Goal: Information Seeking & Learning: Understand process/instructions

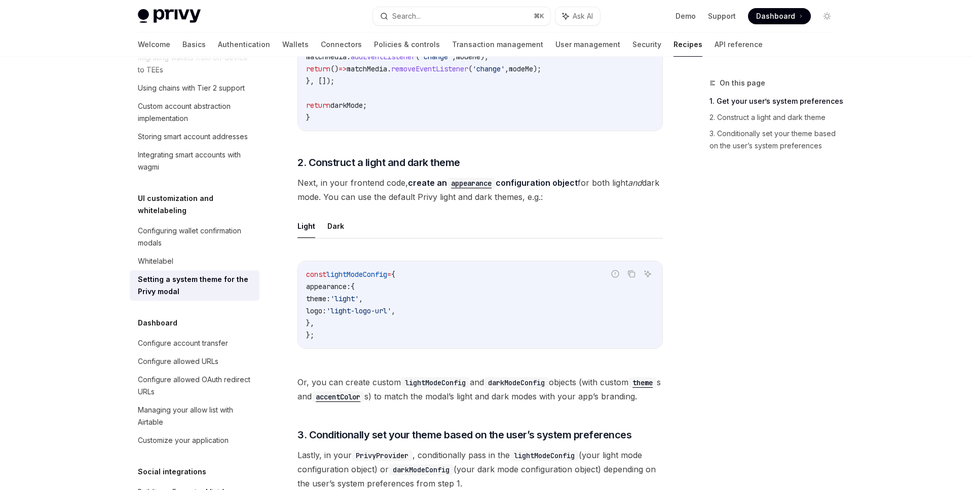
scroll to position [492, 0]
click at [333, 227] on button "Dark" at bounding box center [335, 226] width 17 height 24
click at [303, 230] on button "Light" at bounding box center [306, 226] width 18 height 24
click at [481, 183] on code "appearance" at bounding box center [471, 182] width 49 height 11
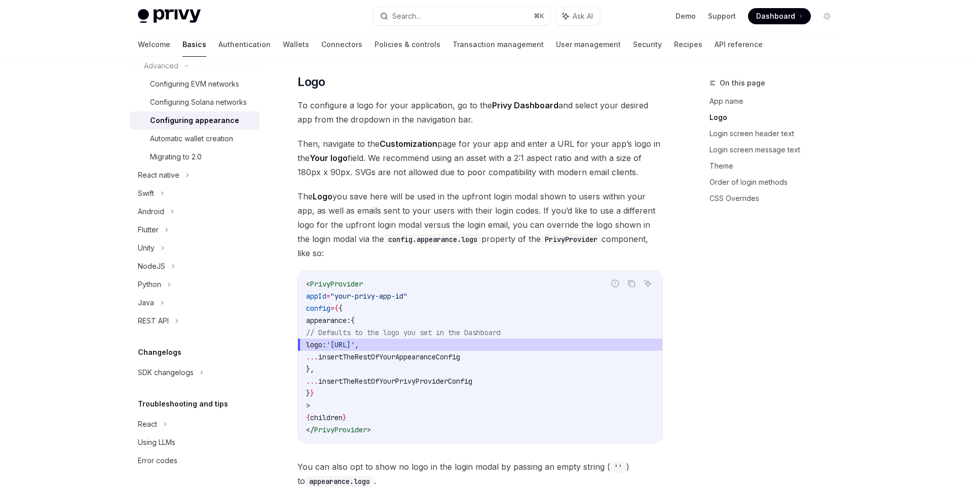
scroll to position [347, 0]
click at [397, 352] on span "insertTheRestOfYourAppearanceConfig" at bounding box center [389, 356] width 142 height 9
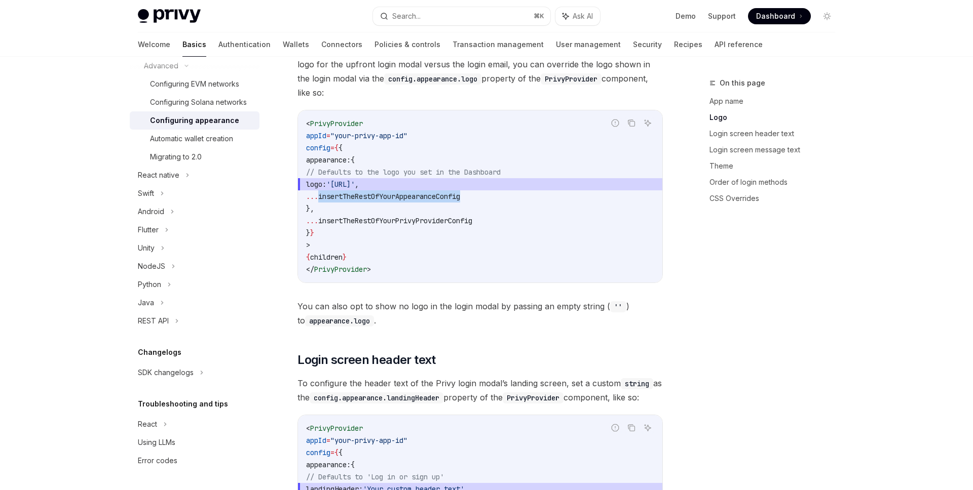
scroll to position [510, 0]
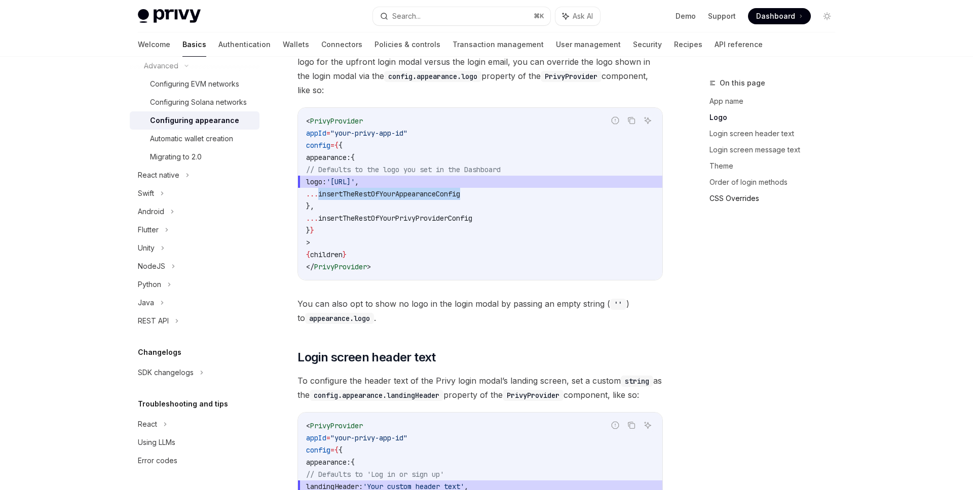
click at [747, 195] on link "CSS Overrides" at bounding box center [776, 199] width 134 height 16
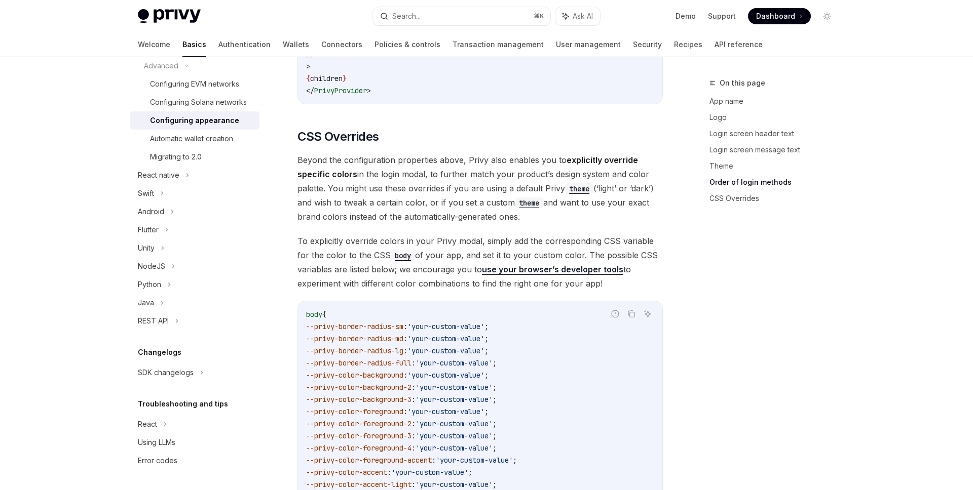
scroll to position [2289, 0]
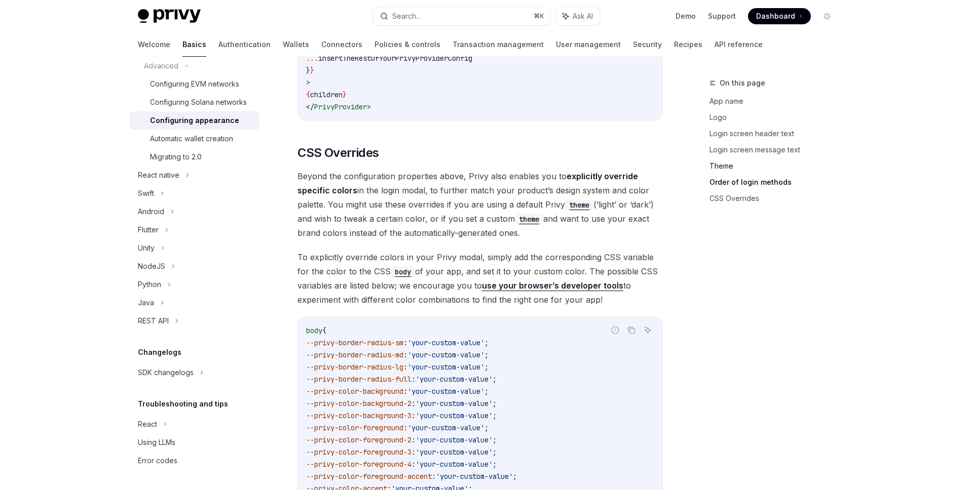
click at [725, 168] on link "Theme" at bounding box center [776, 166] width 134 height 16
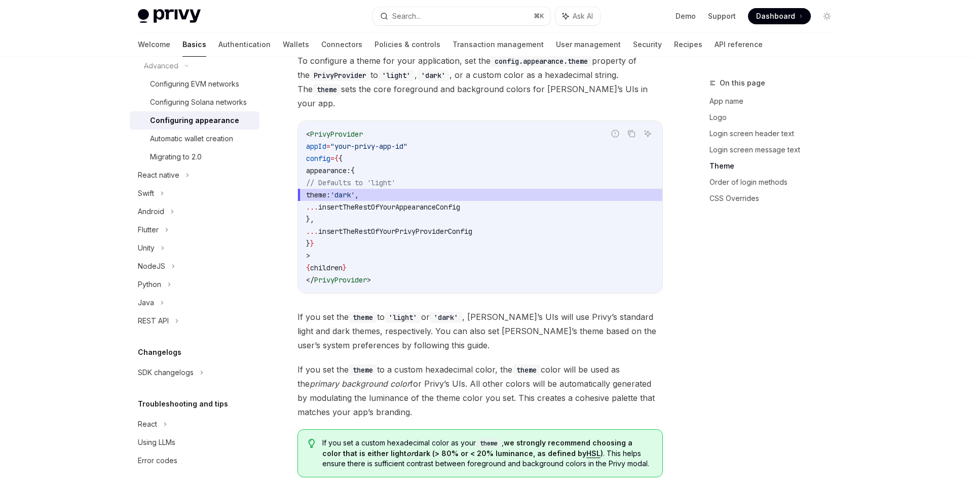
scroll to position [1441, 0]
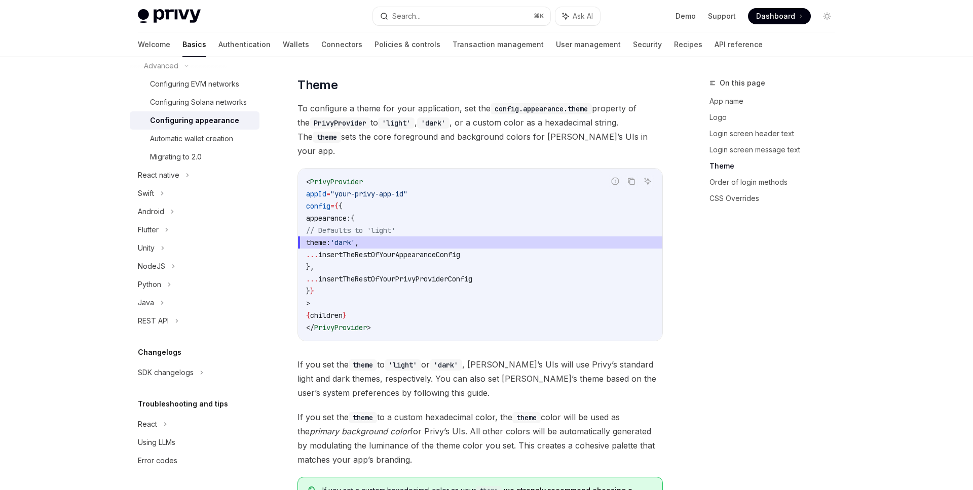
click at [434, 250] on span "insertTheRestOfYourAppearanceConfig" at bounding box center [389, 254] width 142 height 9
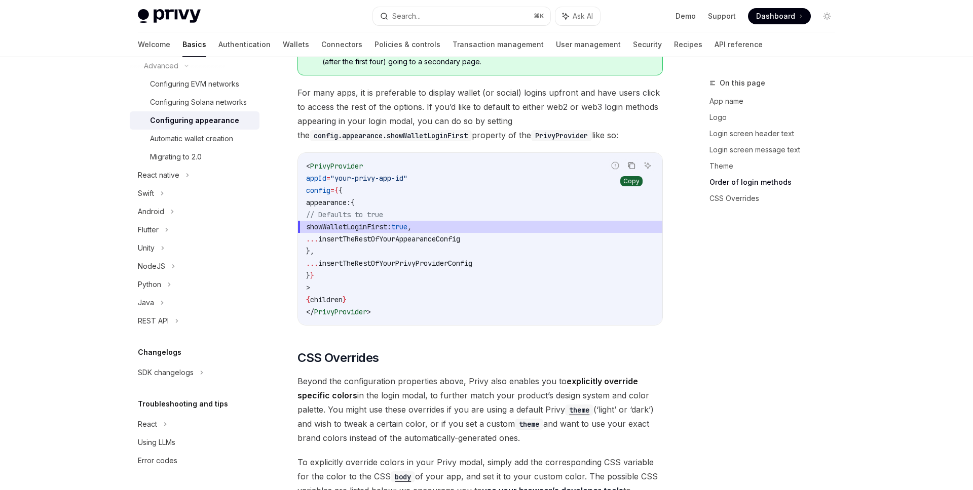
scroll to position [1931, 0]
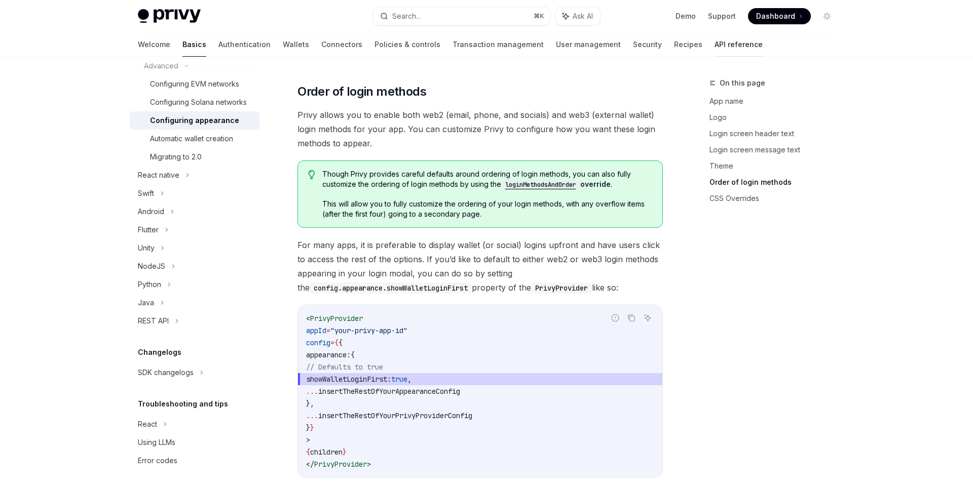
click at [714, 41] on link "API reference" at bounding box center [738, 44] width 48 height 24
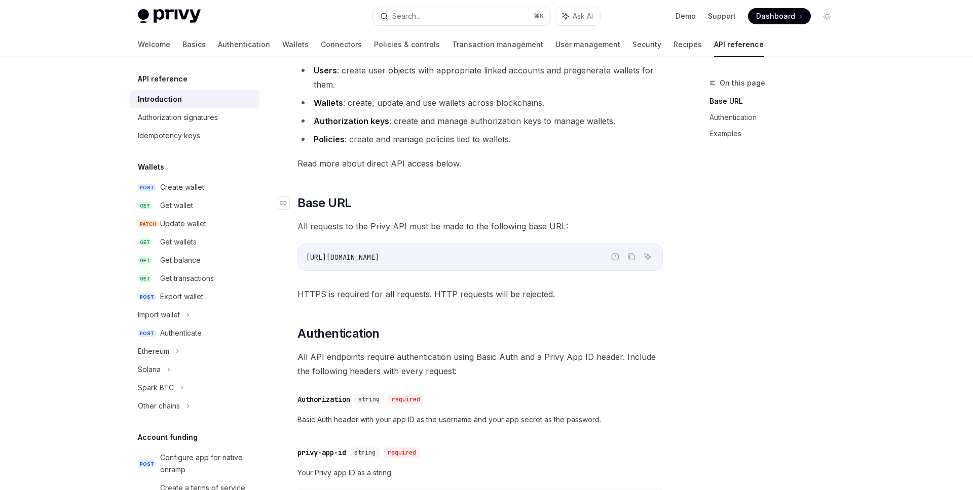
scroll to position [250, 0]
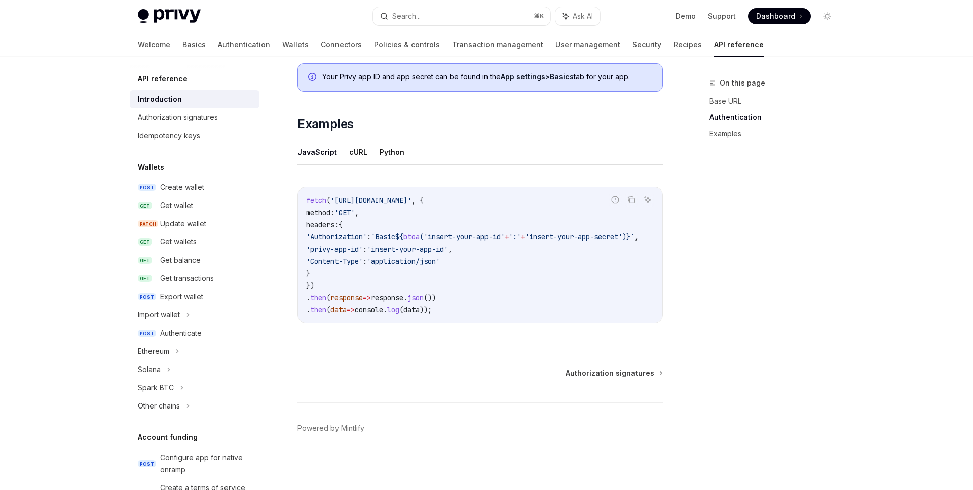
scroll to position [586, 0]
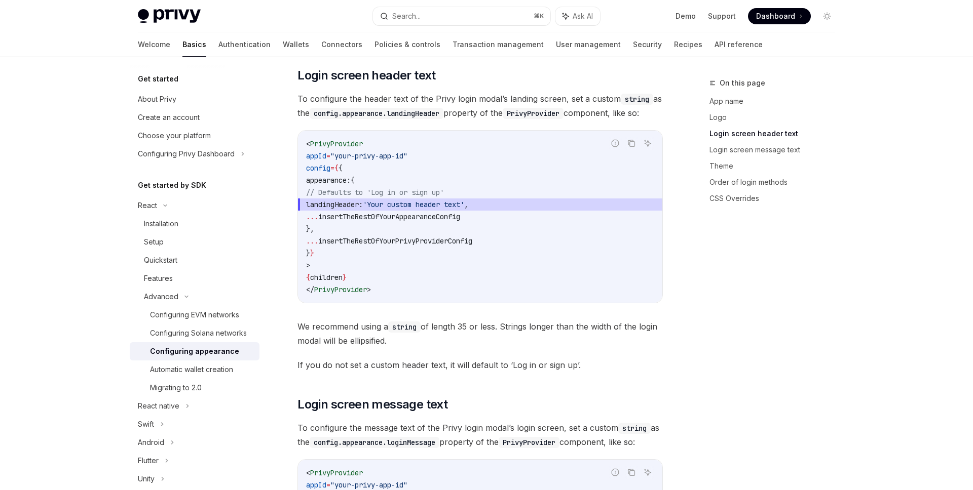
scroll to position [792, 0]
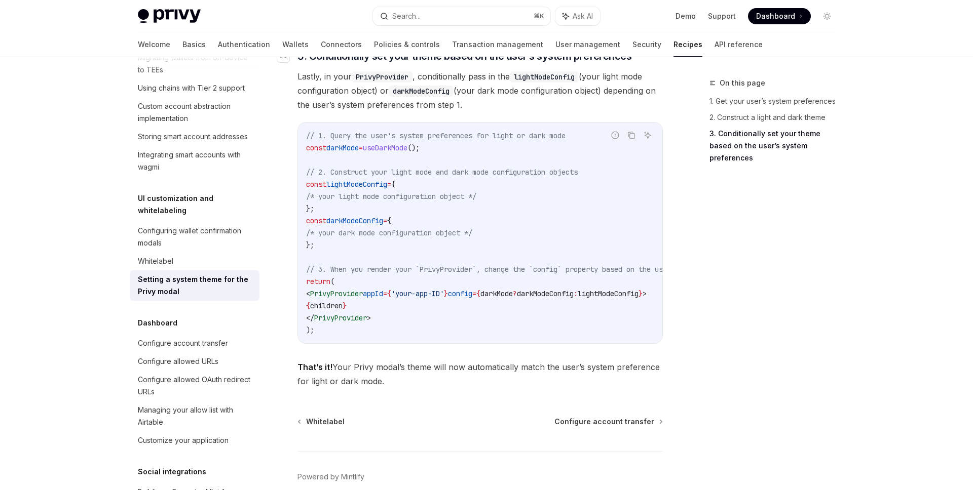
scroll to position [938, 0]
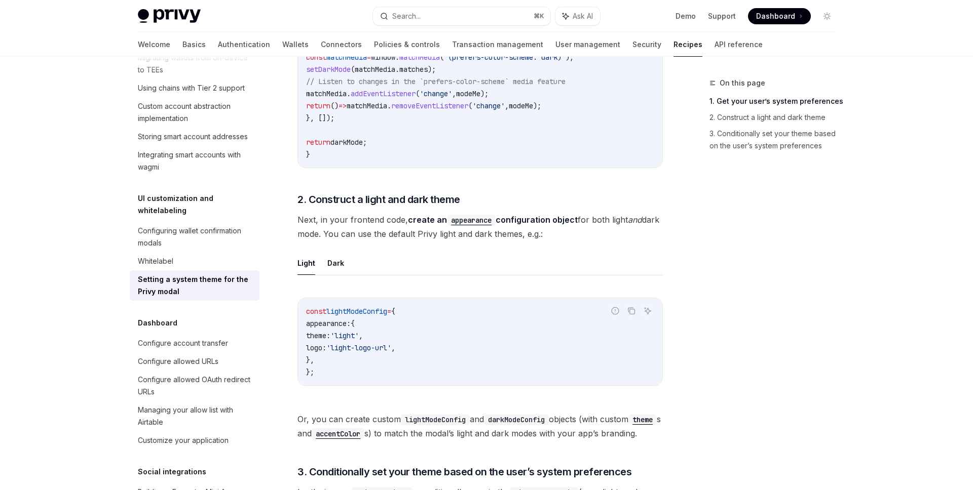
scroll to position [454, 0]
click at [475, 220] on code "appearance" at bounding box center [471, 220] width 49 height 11
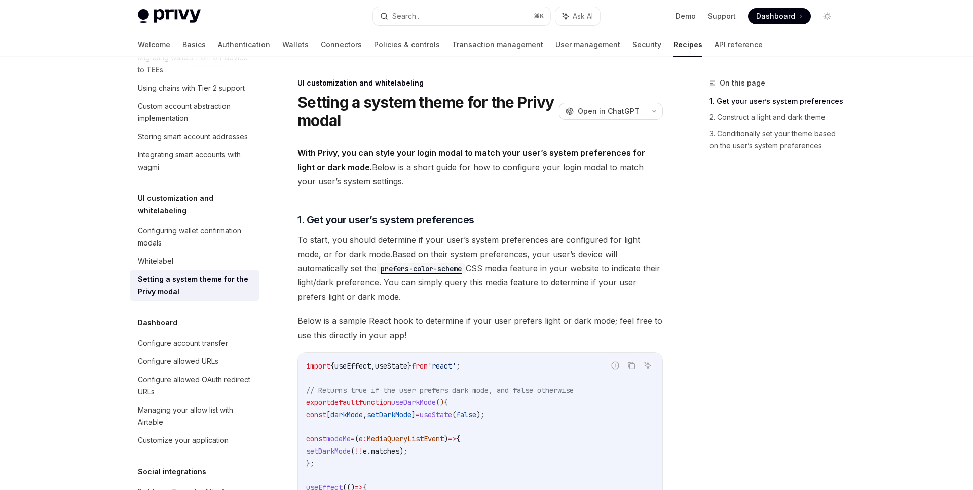
type textarea "*"
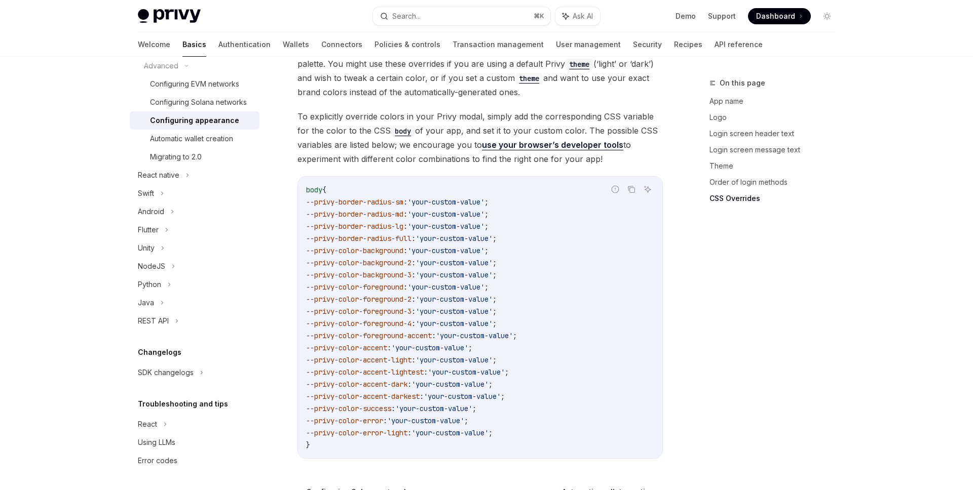
scroll to position [2439, 0]
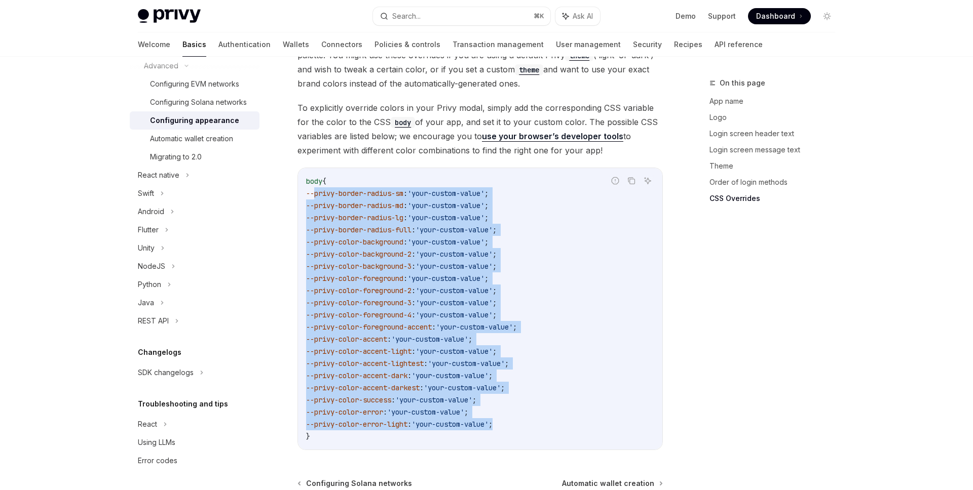
drag, startPoint x: 316, startPoint y: 176, endPoint x: 593, endPoint y: 411, distance: 363.4
click at [594, 411] on code "body { --privy-border-radius-sm : 'your-custom-value' ; --privy-border-radius-m…" at bounding box center [480, 309] width 348 height 268
copy code "--privy-border-radius-sm : 'your-custom-value' ; --privy-border-radius-md : 'yo…"
